Goal: Check status

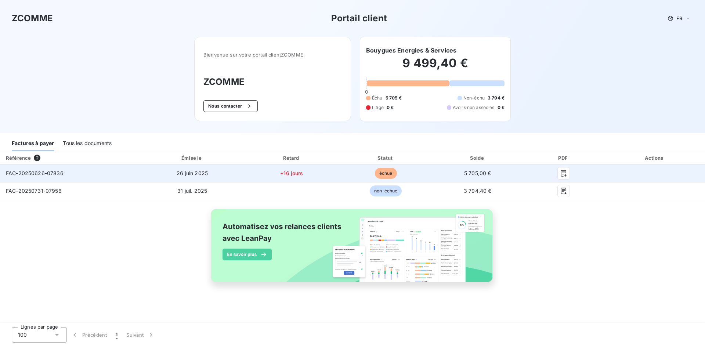
click at [44, 174] on span "FAC-20250626-07836" at bounding box center [35, 173] width 58 height 6
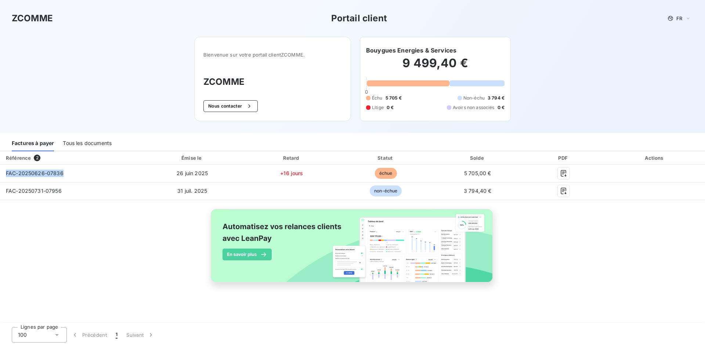
click at [88, 141] on div "Tous les documents" at bounding box center [87, 143] width 49 height 15
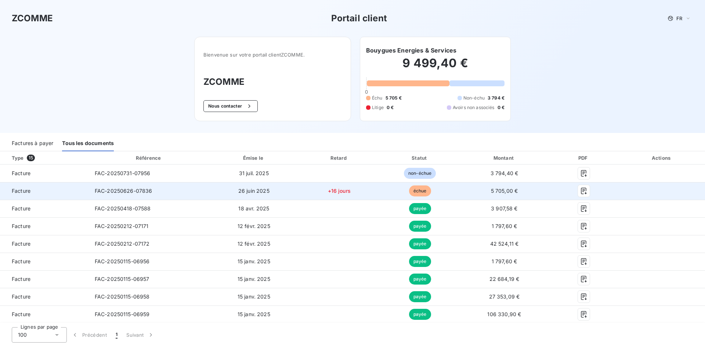
click at [127, 190] on span "FAC-20250626-07836" at bounding box center [124, 191] width 58 height 6
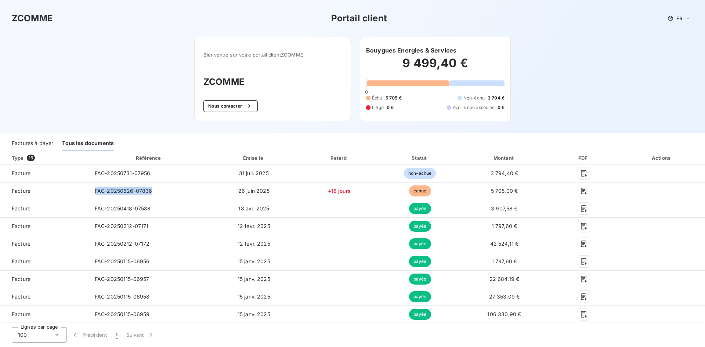
click at [37, 139] on div "Factures à payer" at bounding box center [33, 143] width 42 height 15
